Goal: Information Seeking & Learning: Find specific fact

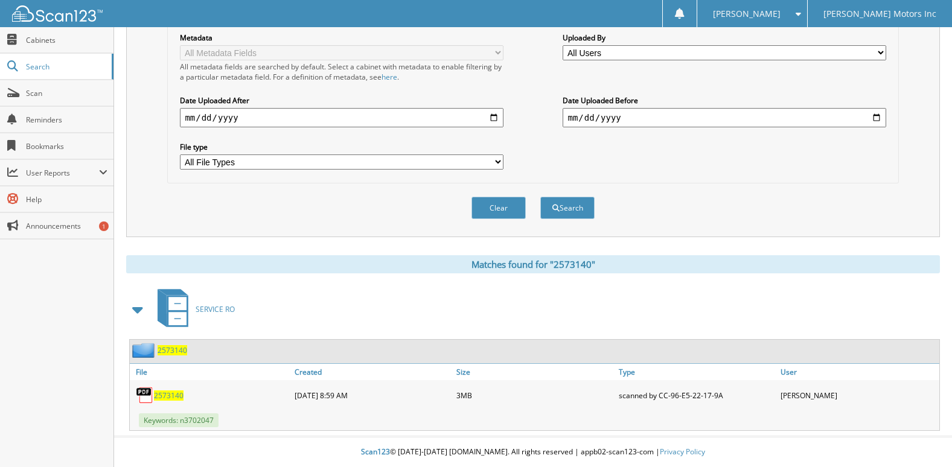
scroll to position [33, 0]
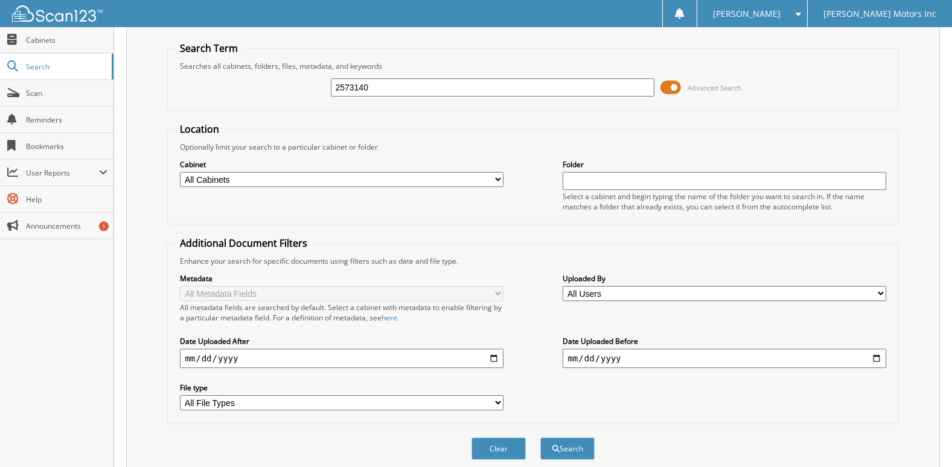
click at [417, 84] on input "2573140" at bounding box center [492, 87] width 323 height 18
click at [389, 75] on div "Advanced Search" at bounding box center [533, 87] width 718 height 33
click at [388, 80] on input "text" at bounding box center [492, 87] width 323 height 18
type input "2574278"
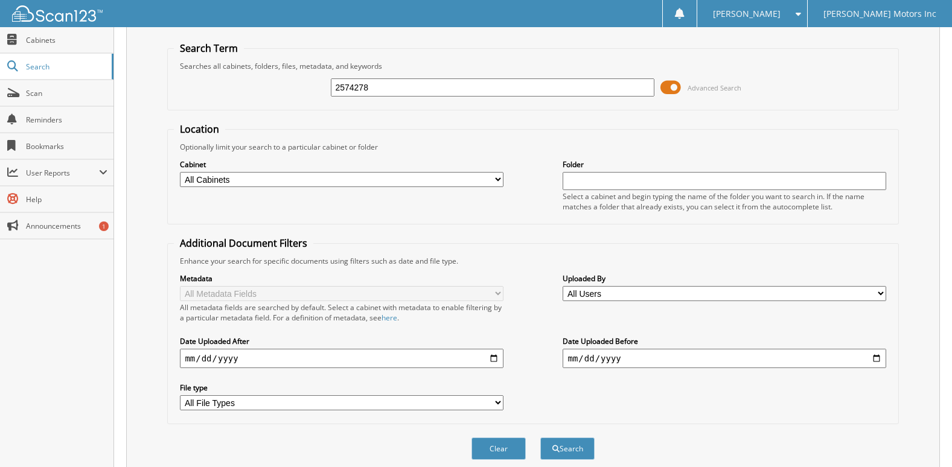
click at [540, 438] on button "Search" at bounding box center [567, 449] width 54 height 22
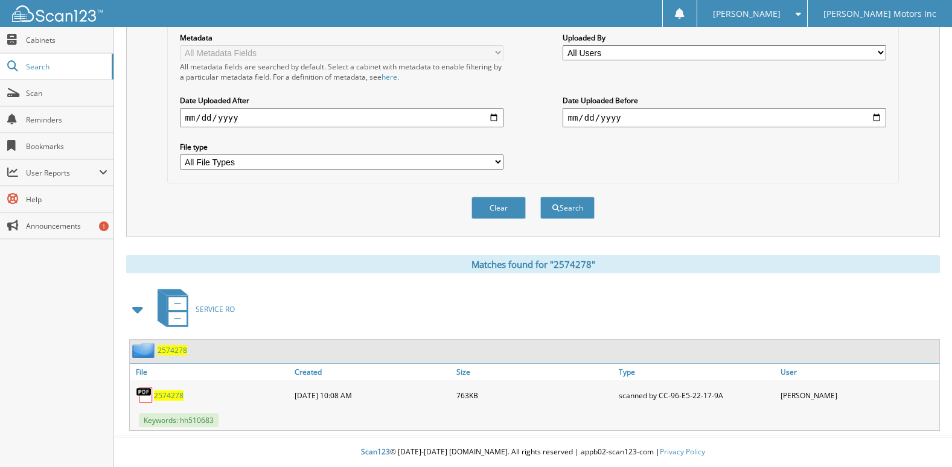
scroll to position [275, 0]
click at [167, 393] on span "2574278" at bounding box center [169, 396] width 30 height 10
drag, startPoint x: 178, startPoint y: 397, endPoint x: 199, endPoint y: 392, distance: 22.4
click at [178, 397] on span "2574278" at bounding box center [169, 396] width 30 height 10
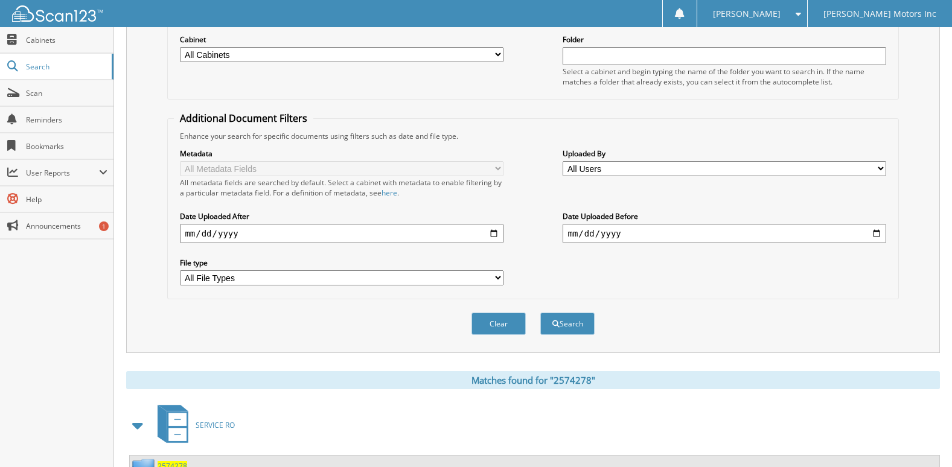
scroll to position [0, 0]
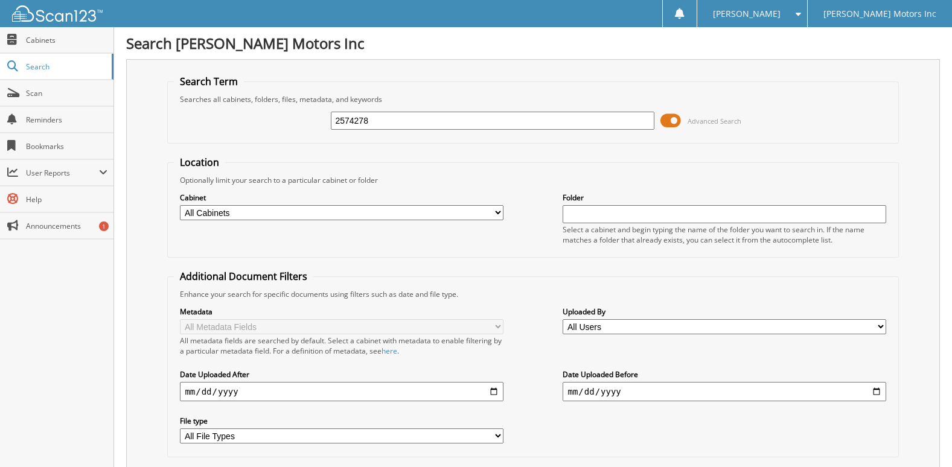
click at [427, 118] on input "2574278" at bounding box center [492, 121] width 323 height 18
type input "2565429"
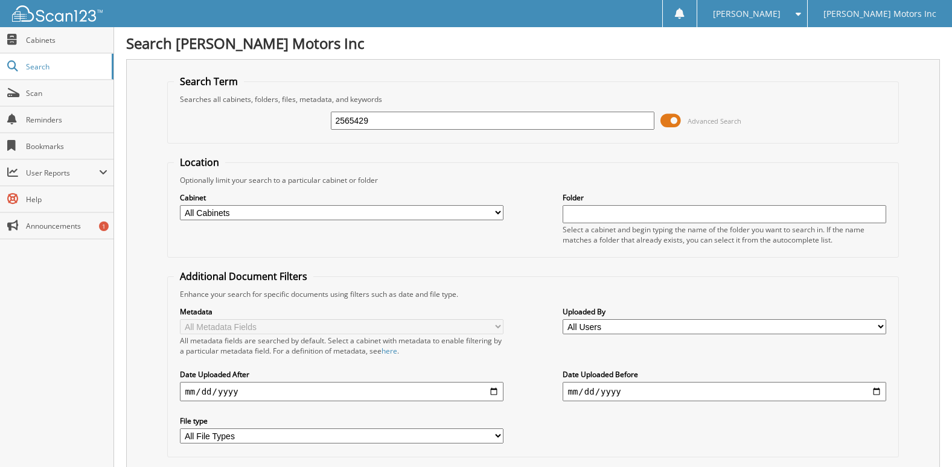
scroll to position [275, 0]
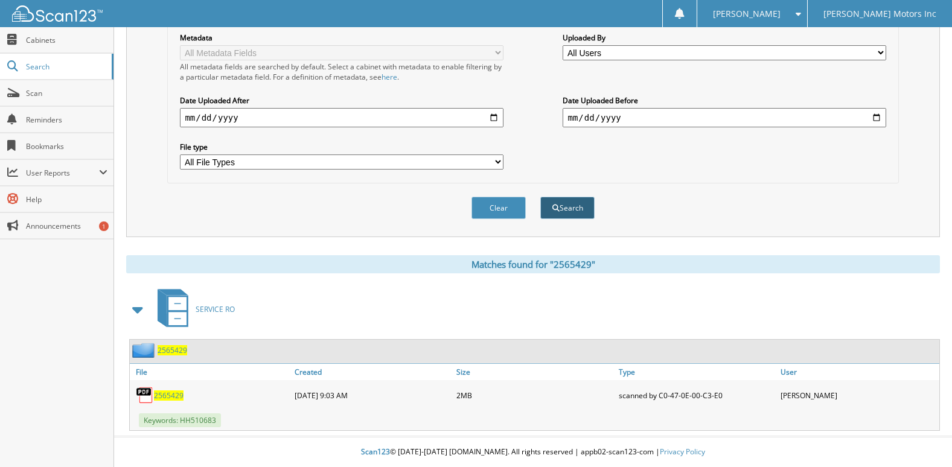
click at [566, 212] on button "Search" at bounding box center [567, 208] width 54 height 22
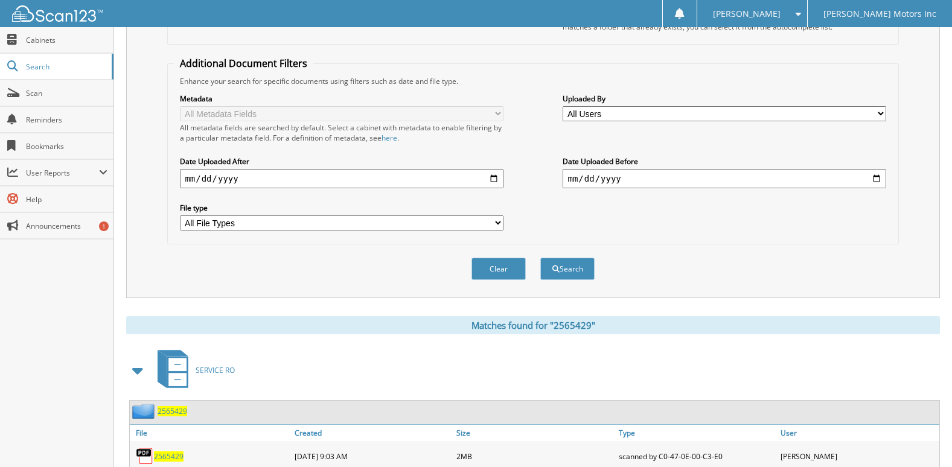
scroll to position [275, 0]
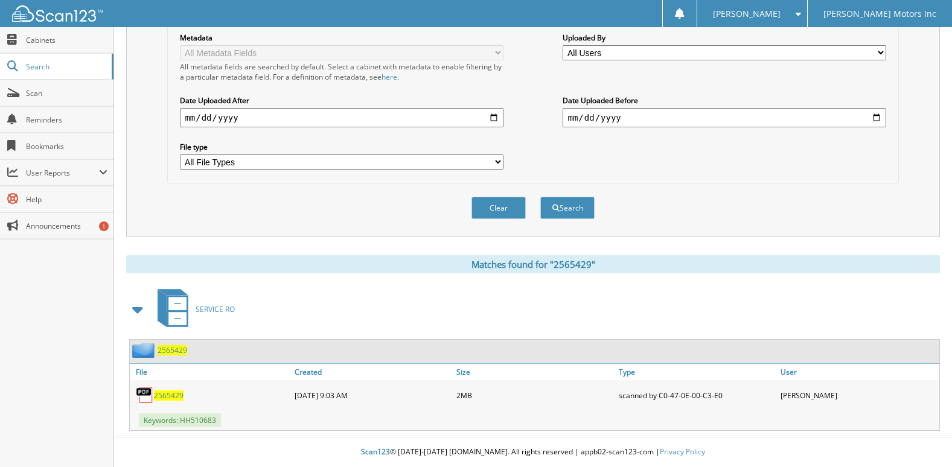
click at [166, 391] on span "2565429" at bounding box center [169, 396] width 30 height 10
